Goal: Information Seeking & Learning: Understand process/instructions

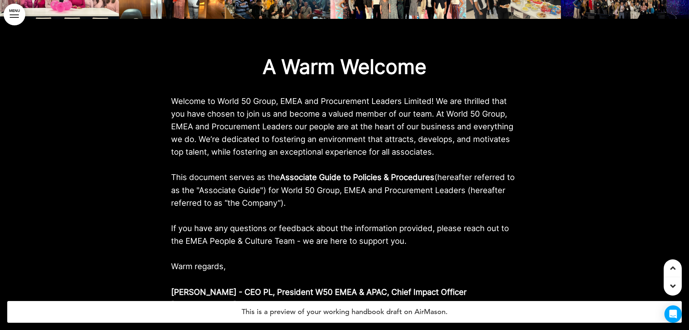
scroll to position [651, 0]
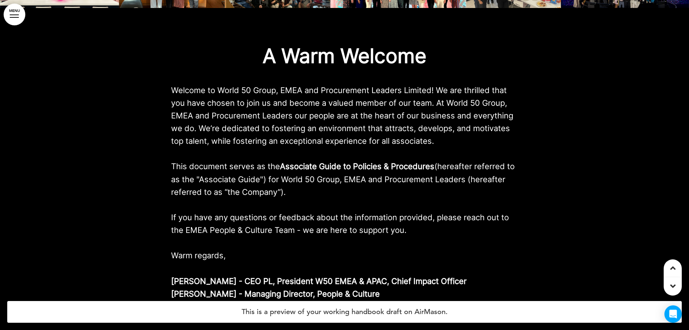
click at [334, 170] on strong "Associate Guide to Policies & Procedures" at bounding box center [357, 165] width 154 height 9
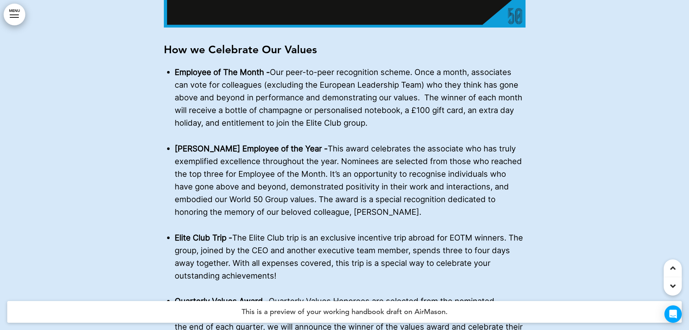
scroll to position [2677, 0]
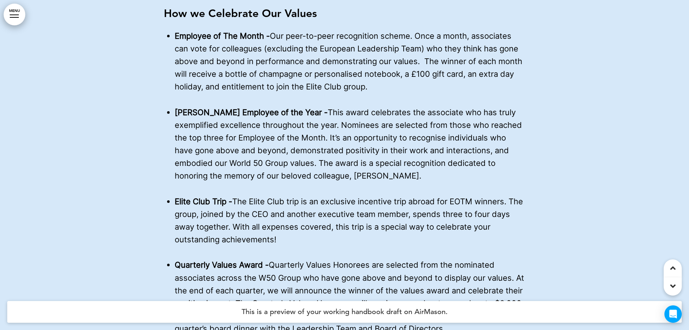
click at [399, 64] on span "Our peer-to-peer recognition scheme. Once a month, associates can vote for coll…" at bounding box center [349, 61] width 348 height 60
click at [263, 84] on span "Our peer-to-peer recognition scheme. Once a month, associates can vote for coll…" at bounding box center [349, 61] width 348 height 60
click at [364, 72] on span "Our peer-to-peer recognition scheme. Once a month, associates can vote for coll…" at bounding box center [349, 61] width 348 height 60
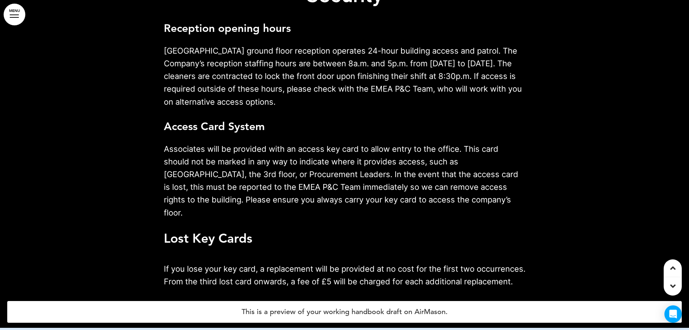
scroll to position [5173, 0]
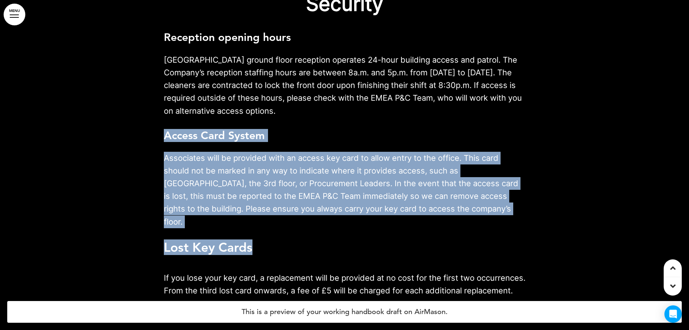
drag, startPoint x: 252, startPoint y: 251, endPoint x: 167, endPoint y: 149, distance: 132.2
click at [167, 149] on div "General Office Opening Hours and Security Reception opening hours Prospero Hous…" at bounding box center [345, 135] width 362 height 323
copy div "Access Card System Associates will be provided with an access key card to allow…"
click at [281, 141] on h6 "Access Card System" at bounding box center [345, 135] width 362 height 11
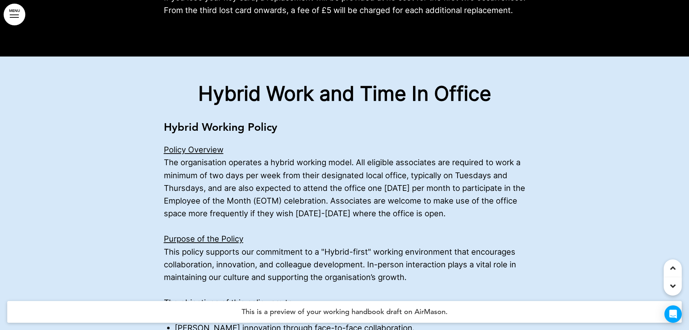
scroll to position [5462, 0]
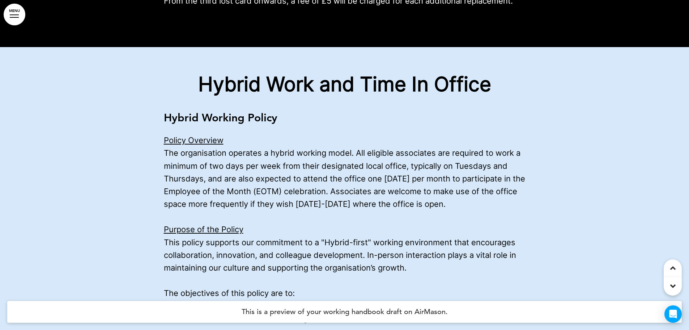
drag, startPoint x: 331, startPoint y: 205, endPoint x: 454, endPoint y: 218, distance: 124.4
click at [454, 210] on p "Policy Overview The organisation operates a hybrid working model. All eligible …" at bounding box center [345, 172] width 362 height 76
copy span "Associates are welcome to make use of the office space more frequently if they …"
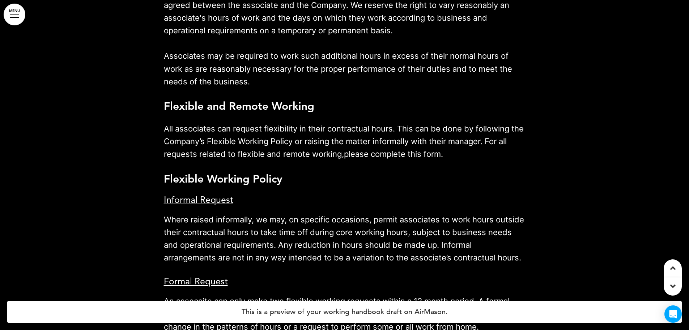
scroll to position [6150, 0]
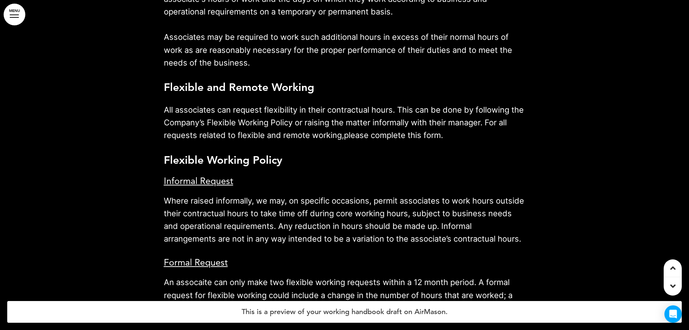
click at [440, 140] on link "please complete this form" at bounding box center [392, 134] width 97 height 9
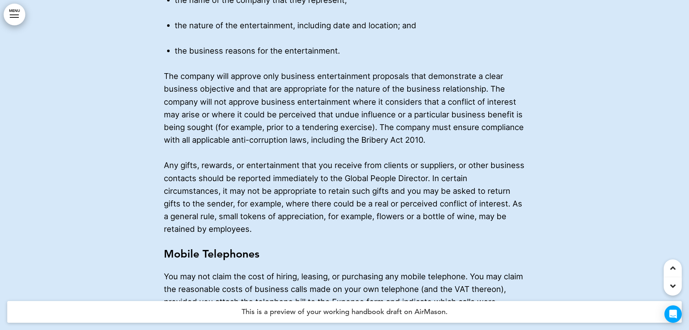
scroll to position [15001, 0]
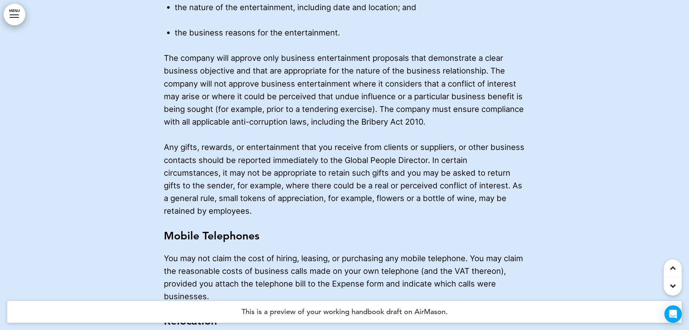
drag, startPoint x: 268, startPoint y: 98, endPoint x: 260, endPoint y: 97, distance: 8.7
click at [260, 97] on span "The company will approve only business entertainment proposals that demonstrate…" at bounding box center [344, 89] width 360 height 73
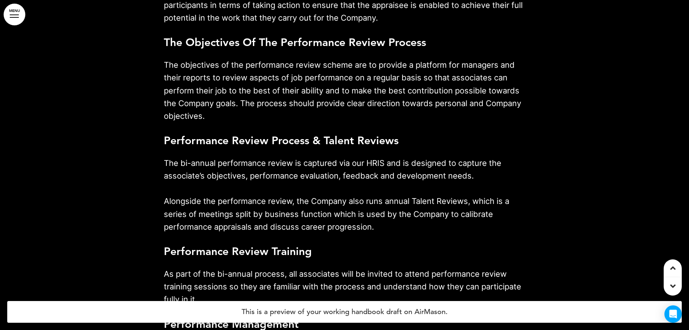
scroll to position [16846, 0]
